Goal: Information Seeking & Learning: Learn about a topic

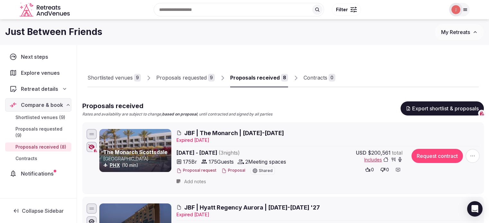
scroll to position [11, 0]
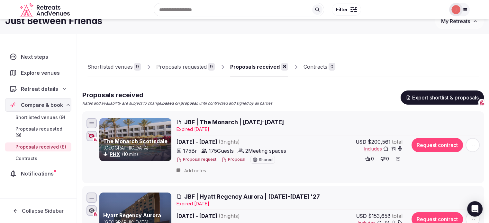
click at [458, 9] on img at bounding box center [455, 9] width 9 height 9
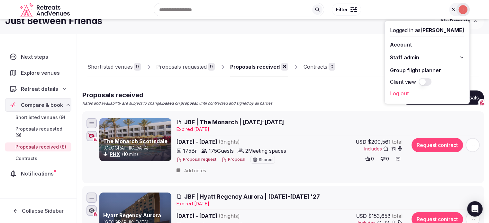
click at [395, 56] on span "Staff admin" at bounding box center [404, 58] width 29 height 8
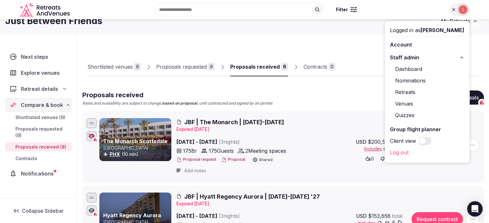
click at [395, 56] on span "Staff admin" at bounding box center [404, 58] width 29 height 8
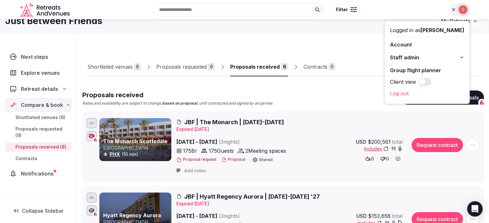
click at [469, 12] on div at bounding box center [463, 10] width 14 height 14
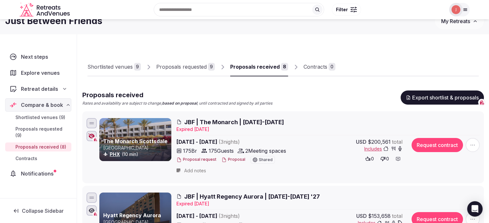
click at [467, 25] on div "Recent searches [GEOGRAPHIC_DATA], [GEOGRAPHIC_DATA] [GEOGRAPHIC_DATA], [GEOGRA…" at bounding box center [245, 9] width 450 height 33
click at [466, 22] on div "Recent searches [GEOGRAPHIC_DATA], [GEOGRAPHIC_DATA] [GEOGRAPHIC_DATA], [GEOGRA…" at bounding box center [245, 9] width 450 height 33
click at [464, 22] on div "Recent searches [GEOGRAPHIC_DATA], [GEOGRAPHIC_DATA] [GEOGRAPHIC_DATA], [GEOGRA…" at bounding box center [245, 9] width 450 height 33
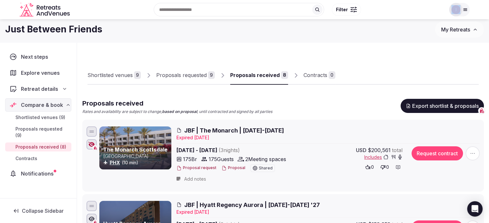
scroll to position [0, 0]
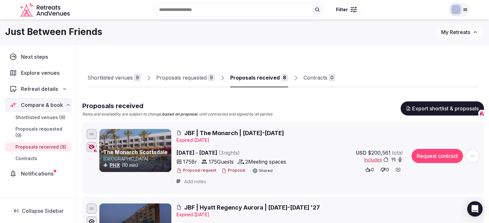
click at [472, 36] on button "My Retreats" at bounding box center [459, 32] width 49 height 16
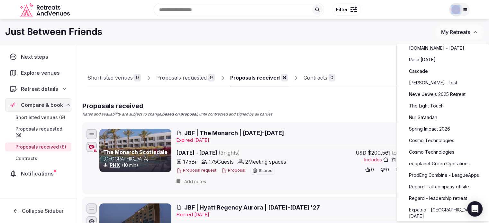
scroll to position [193, 0]
click at [432, 131] on link "Spring Impact 2026" at bounding box center [442, 128] width 79 height 10
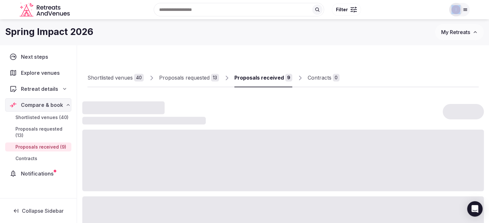
click at [221, 42] on div "Spring Impact 2026 My Retreats" at bounding box center [244, 32] width 489 height 26
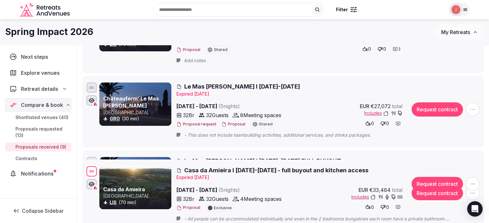
scroll to position [161, 0]
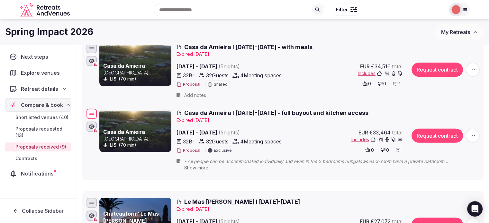
drag, startPoint x: 91, startPoint y: 150, endPoint x: 118, endPoint y: 114, distance: 44.8
click at [118, 114] on div "Casa da Amieira Portugal LIS (70 min) Casa da Amieira I [DATE]-[DATE] - full bu…" at bounding box center [283, 141] width 396 height 67
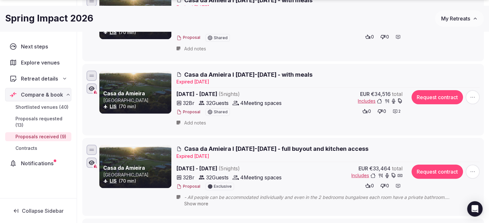
scroll to position [193, 0]
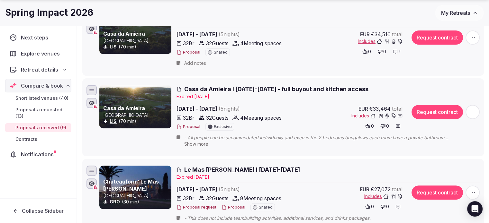
click at [203, 145] on span "Show more" at bounding box center [196, 143] width 24 height 5
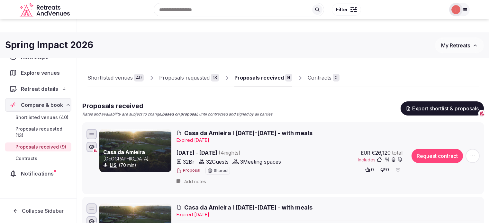
scroll to position [193, 0]
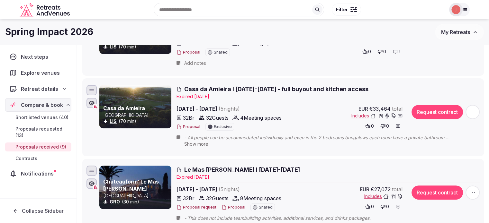
click at [132, 94] on div at bounding box center [135, 106] width 72 height 43
click at [123, 112] on p "[GEOGRAPHIC_DATA]" at bounding box center [136, 115] width 67 height 6
click at [126, 108] on link "Casa da Amieira" at bounding box center [124, 108] width 42 height 6
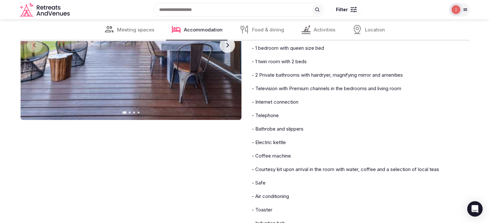
scroll to position [1604, 0]
